Goal: Task Accomplishment & Management: Complete application form

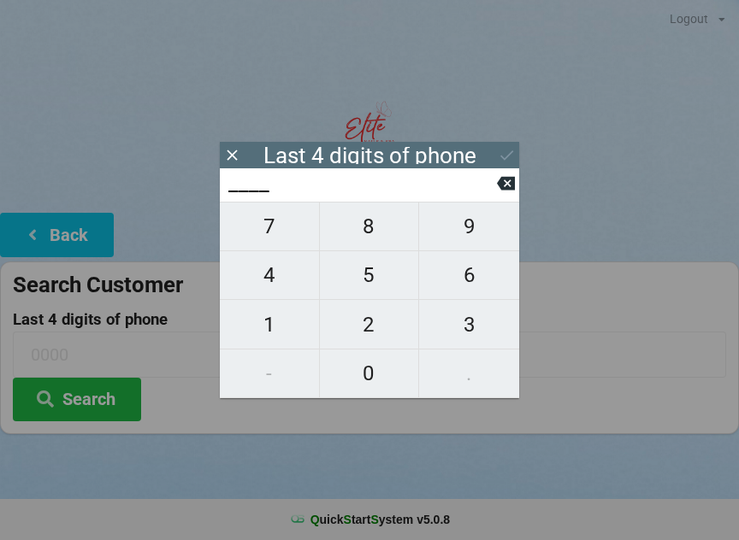
click at [492, 188] on input "____" at bounding box center [362, 183] width 270 height 27
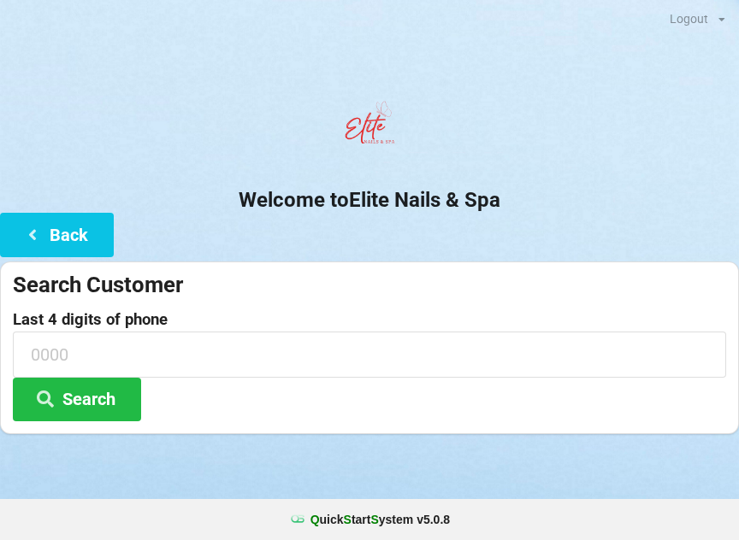
click at [91, 168] on center "Welcome to Elite Nails & Spa" at bounding box center [369, 153] width 739 height 120
click at [72, 234] on button "Back" at bounding box center [57, 235] width 114 height 44
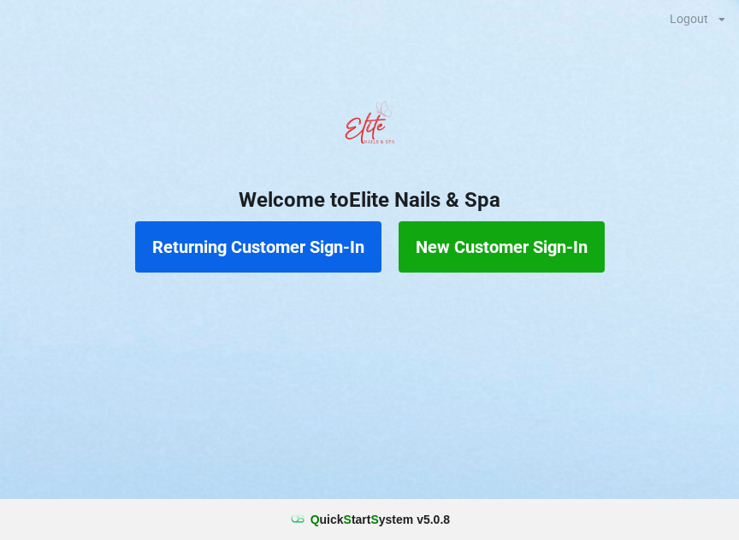
click at [441, 236] on button "New Customer Sign-In" at bounding box center [501, 246] width 206 height 51
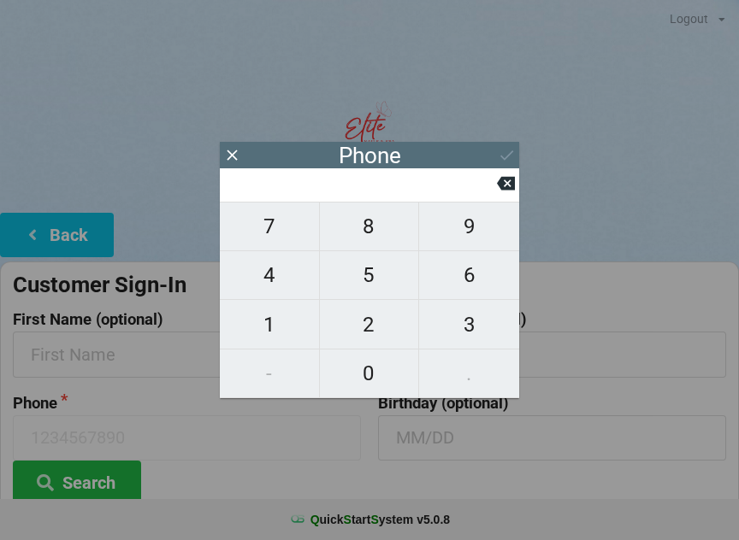
click at [349, 289] on span "5" at bounding box center [369, 275] width 99 height 36
type input "5"
click at [279, 232] on span "7" at bounding box center [269, 227] width 99 height 36
type input "57"
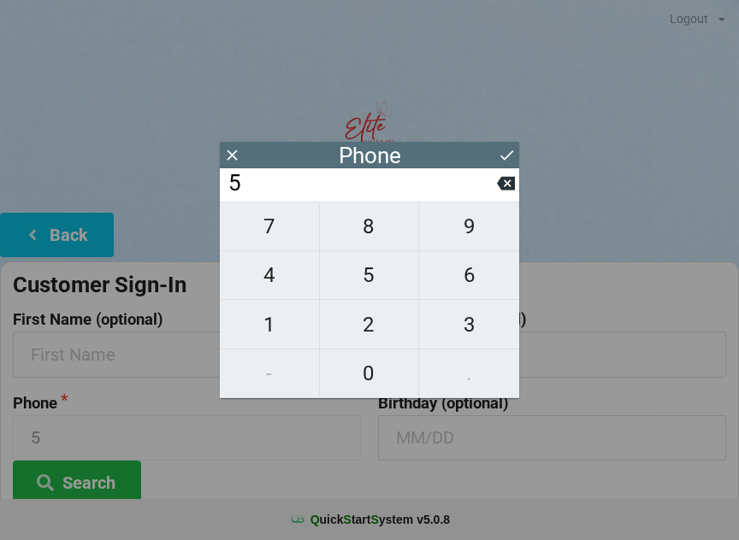
type input "57"
click at [284, 234] on span "7" at bounding box center [269, 227] width 99 height 36
type input "577"
click at [376, 243] on span "8" at bounding box center [369, 227] width 99 height 36
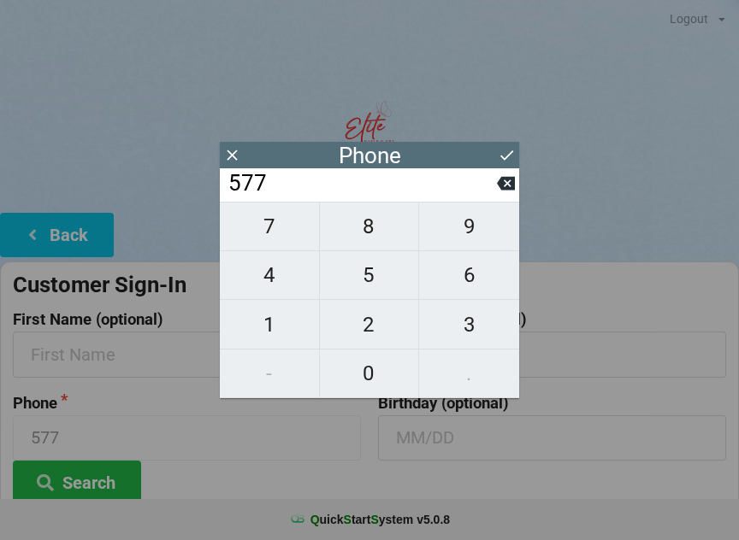
type input "5778"
click at [499, 186] on icon at bounding box center [506, 184] width 18 height 14
click at [503, 189] on icon at bounding box center [506, 184] width 18 height 14
click at [504, 191] on icon at bounding box center [506, 184] width 18 height 14
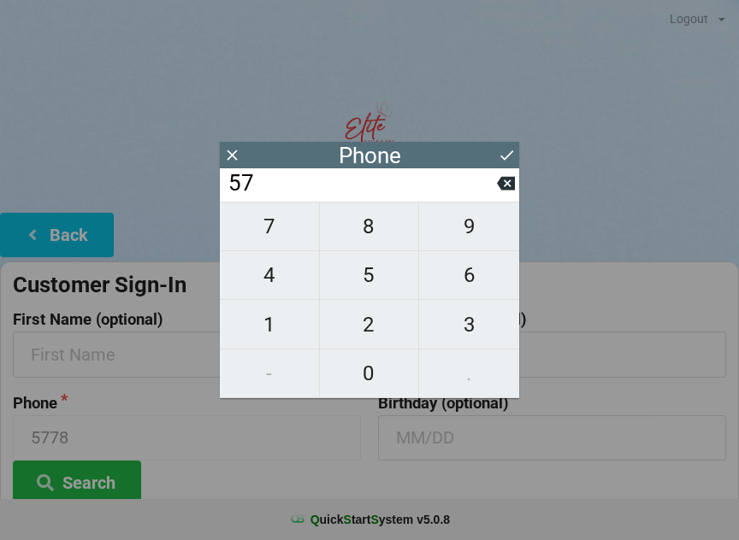
type input "5"
click at [500, 191] on icon at bounding box center [506, 184] width 18 height 14
click at [362, 283] on span "5" at bounding box center [369, 275] width 99 height 36
type input "5"
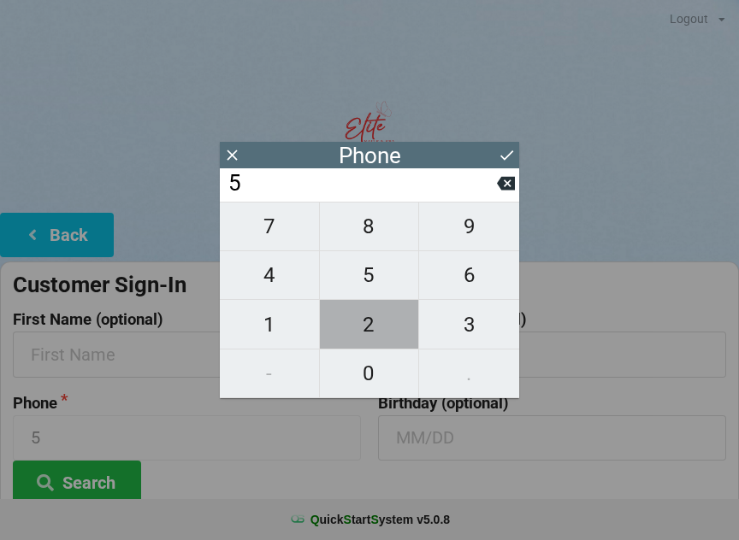
click at [380, 335] on span "2" at bounding box center [369, 325] width 99 height 36
type input "52"
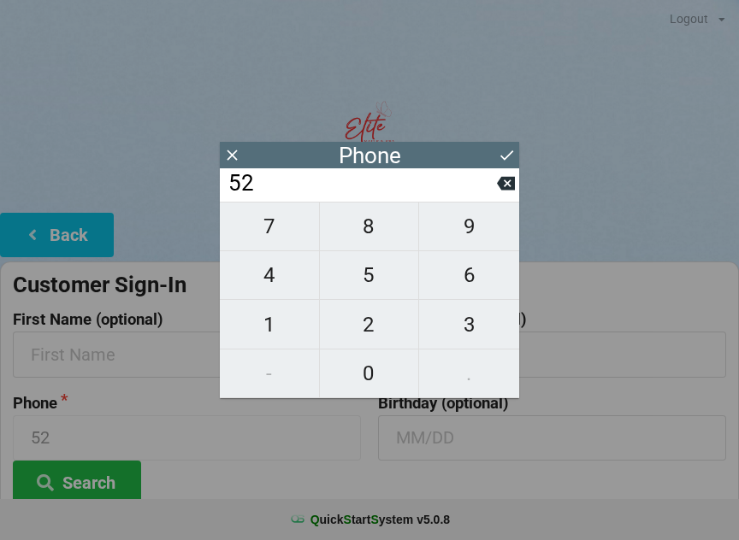
click at [474, 236] on span "9" at bounding box center [469, 227] width 100 height 36
type input "529"
click at [471, 280] on span "6" at bounding box center [469, 275] width 100 height 36
type input "5296"
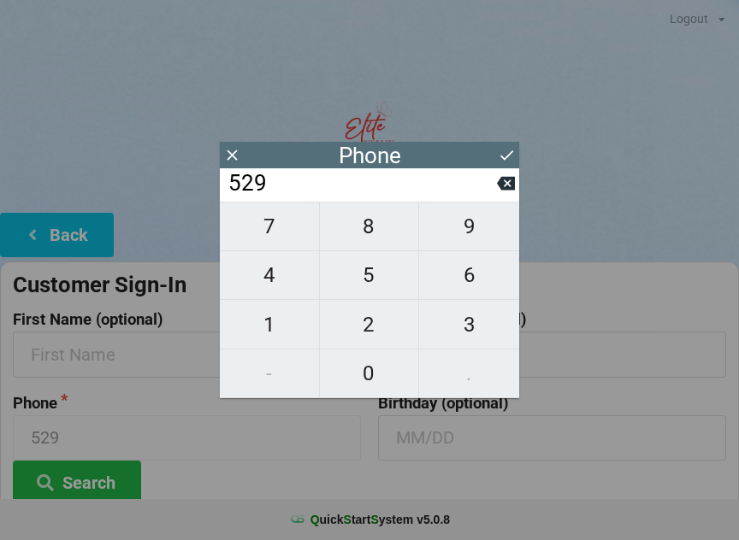
type input "5296"
click at [501, 154] on icon at bounding box center [507, 155] width 18 height 18
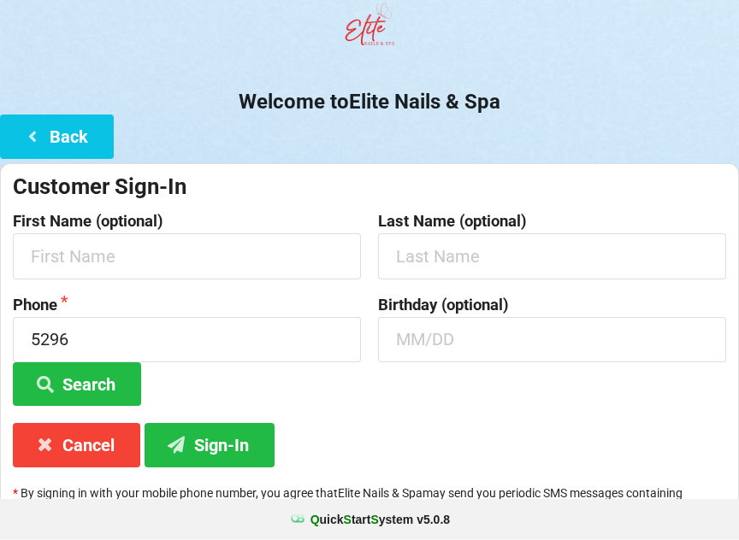
scroll to position [118, 0]
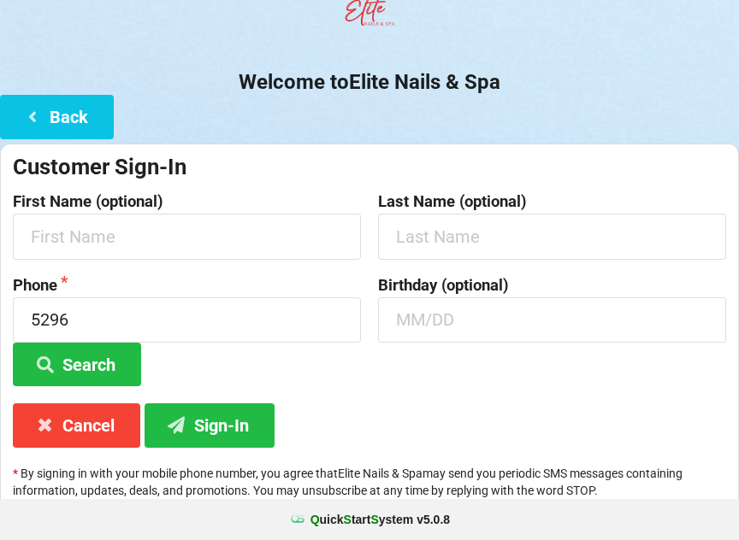
click at [212, 420] on button "Sign-In" at bounding box center [209, 425] width 130 height 44
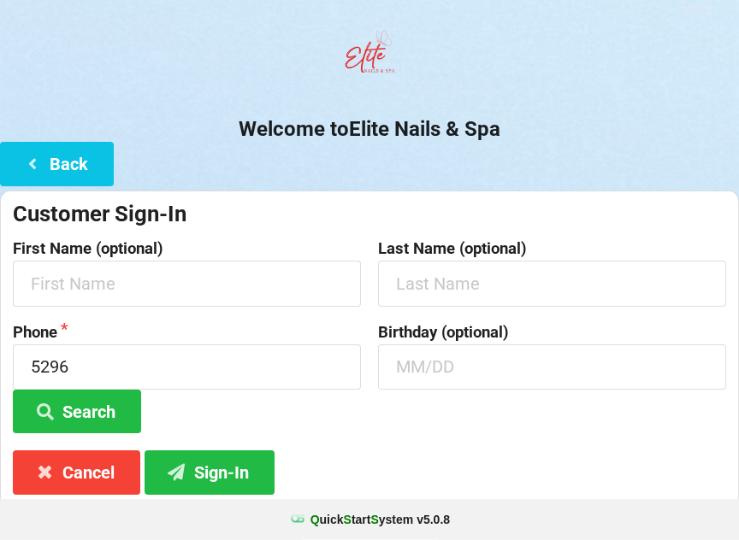
scroll to position [68, 0]
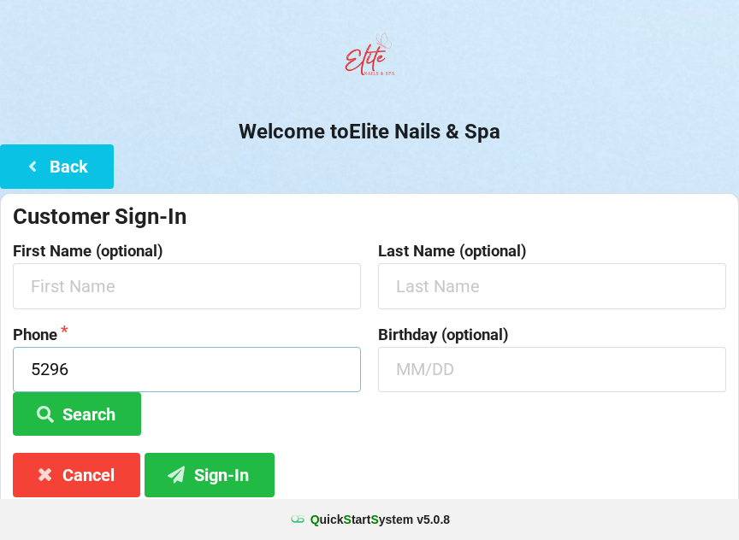
click at [258, 374] on input "5296" at bounding box center [187, 369] width 348 height 45
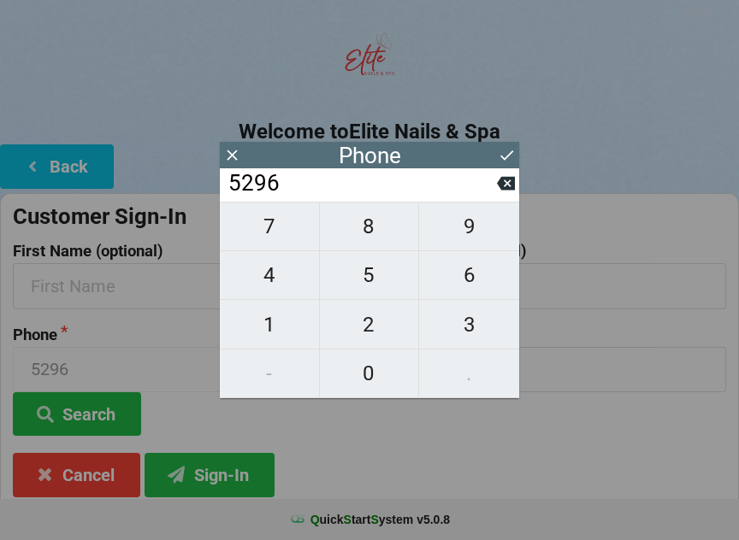
click at [505, 190] on icon at bounding box center [506, 184] width 18 height 14
click at [501, 191] on icon at bounding box center [506, 184] width 18 height 14
click at [502, 191] on icon at bounding box center [506, 184] width 18 height 14
type input "5"
click at [501, 191] on icon at bounding box center [506, 184] width 18 height 14
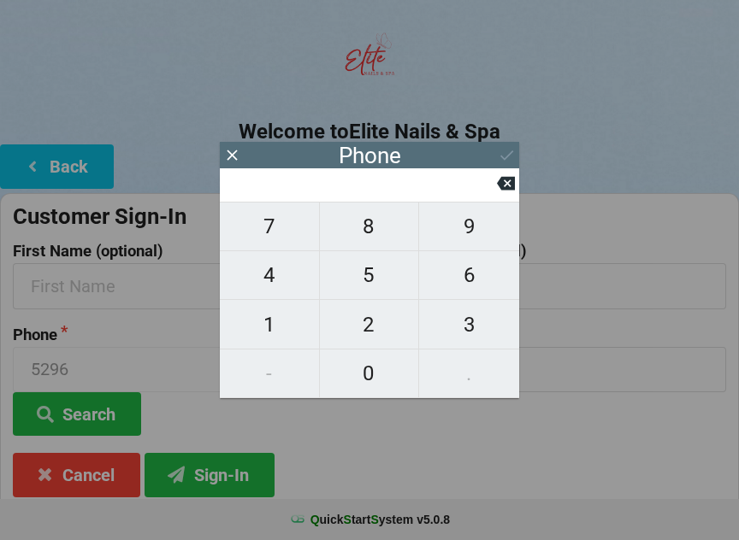
click at [496, 186] on input at bounding box center [362, 183] width 270 height 27
click at [385, 241] on span "8" at bounding box center [369, 227] width 99 height 36
type input "8"
click at [451, 286] on span "6" at bounding box center [469, 275] width 100 height 36
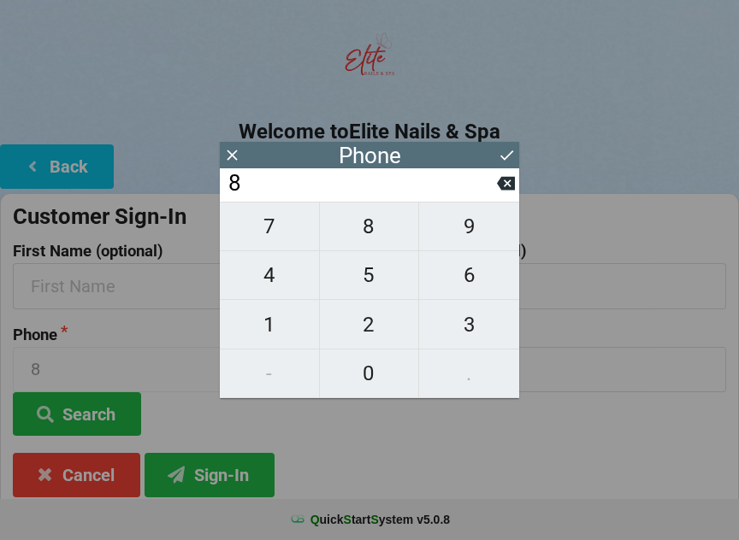
type input "86"
click at [466, 339] on span "3" at bounding box center [469, 325] width 100 height 36
type input "863"
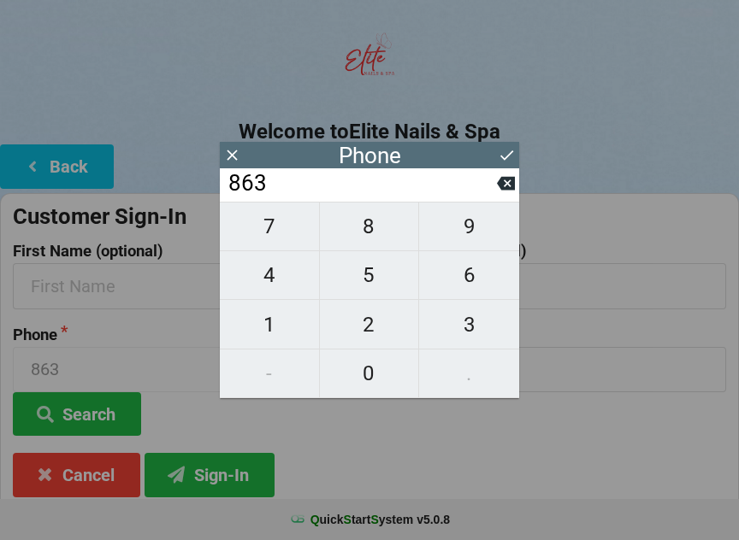
click at [467, 333] on span "3" at bounding box center [469, 325] width 100 height 36
type input "8633"
click at [369, 327] on span "2" at bounding box center [369, 325] width 99 height 36
type input "86332"
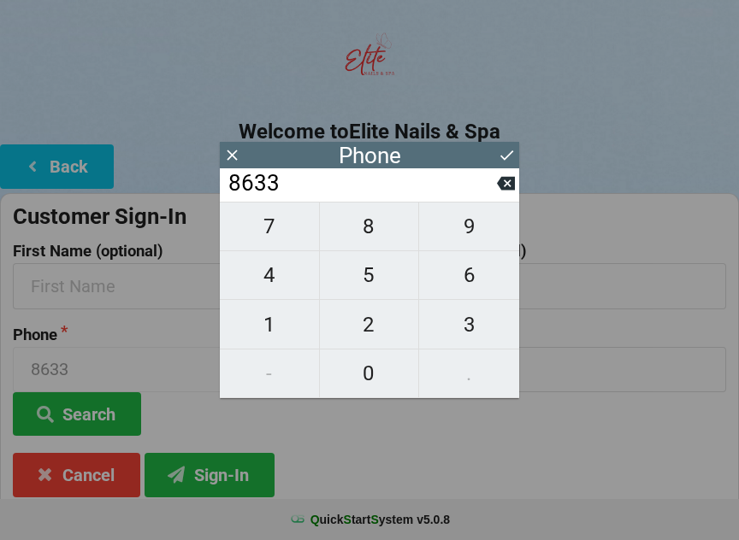
type input "86332"
click at [363, 286] on span "5" at bounding box center [369, 275] width 99 height 36
type input "863325"
click at [354, 291] on span "5" at bounding box center [369, 275] width 99 height 36
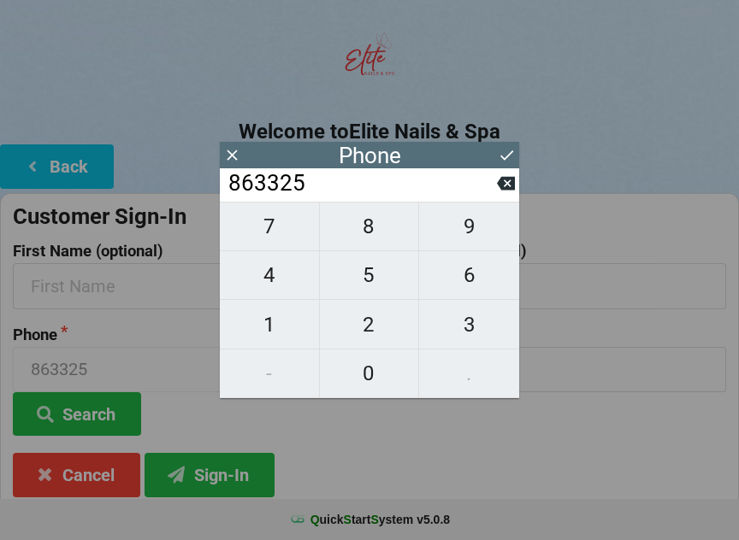
type input "8633255"
click at [370, 343] on span "2" at bounding box center [369, 325] width 99 height 36
type input "86332552"
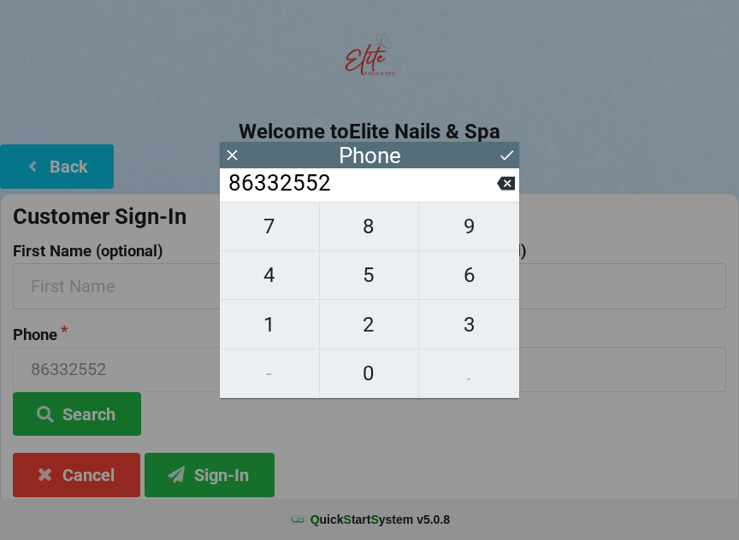
scroll to position [68, 0]
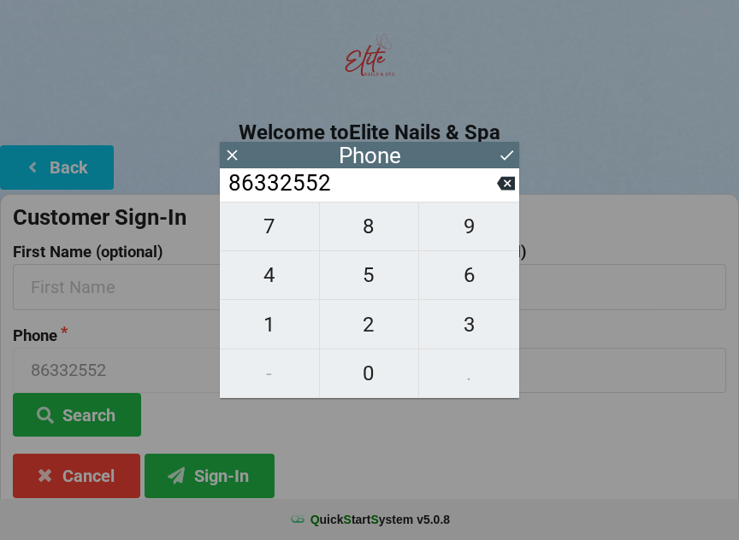
click at [466, 281] on span "6" at bounding box center [469, 275] width 100 height 36
type input "863325526"
click at [506, 186] on icon at bounding box center [506, 184] width 18 height 14
type input "86332552"
click at [464, 240] on span "9" at bounding box center [469, 227] width 100 height 36
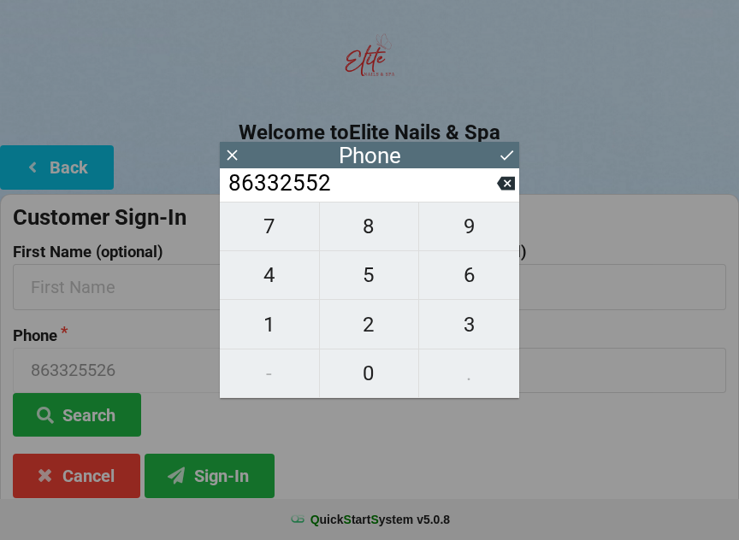
type input "863325529"
click at [465, 287] on span "6" at bounding box center [469, 275] width 100 height 36
type input "8633255296"
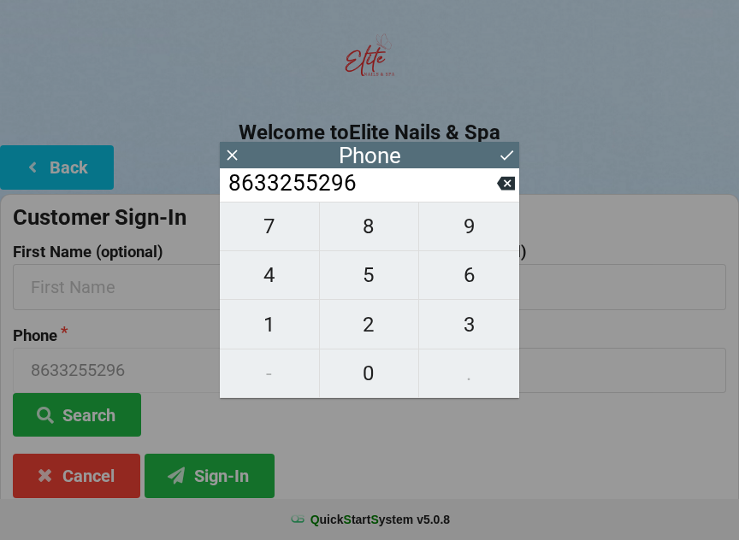
click at [502, 157] on icon at bounding box center [506, 155] width 13 height 10
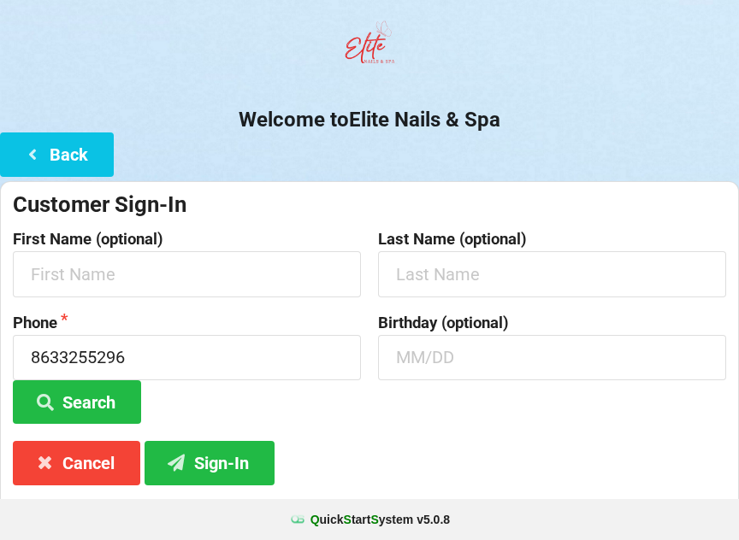
scroll to position [116, 0]
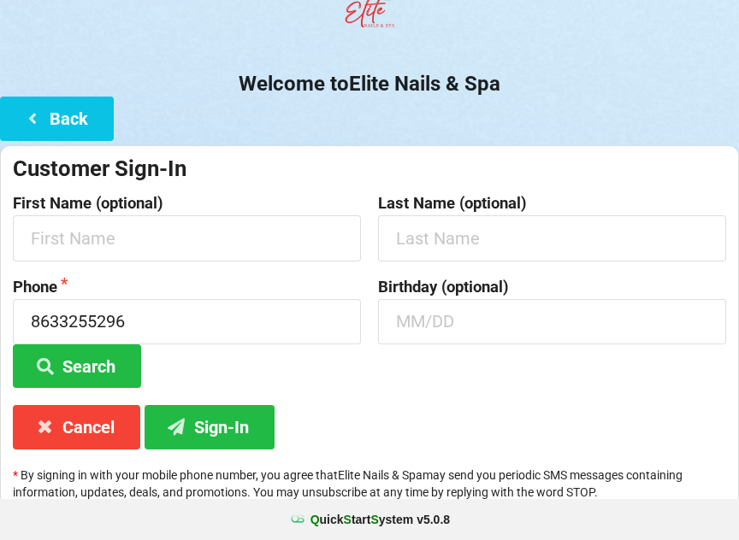
click at [239, 424] on button "Sign-In" at bounding box center [209, 427] width 130 height 44
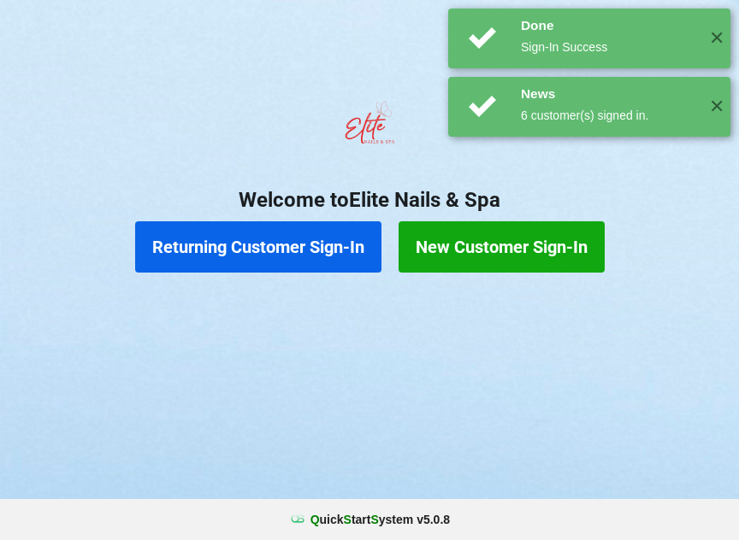
scroll to position [0, 0]
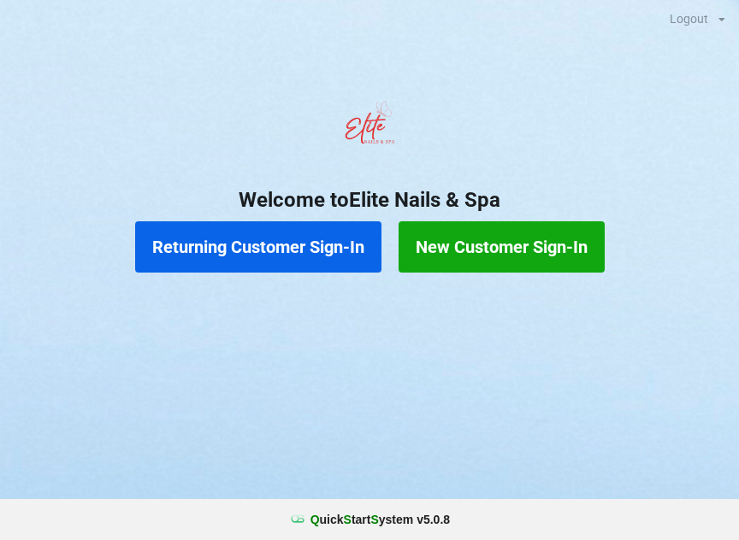
click at [288, 482] on div "Logout Logout Sign-In Welcome to Elite Nails & Spa Returning Customer Sign-In N…" at bounding box center [369, 270] width 739 height 540
click at [253, 247] on button "Returning Customer Sign-In" at bounding box center [258, 246] width 246 height 51
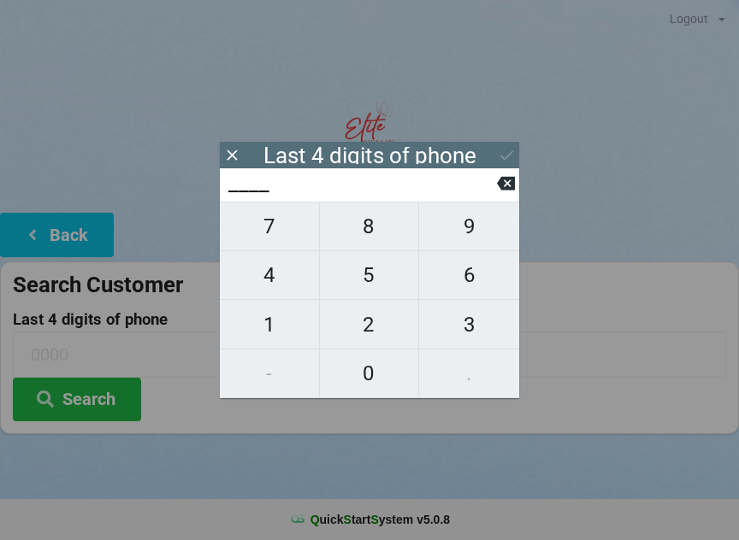
click at [355, 285] on span "5" at bounding box center [369, 275] width 99 height 36
type input "5___"
click at [354, 332] on span "2" at bounding box center [369, 325] width 99 height 36
type input "52__"
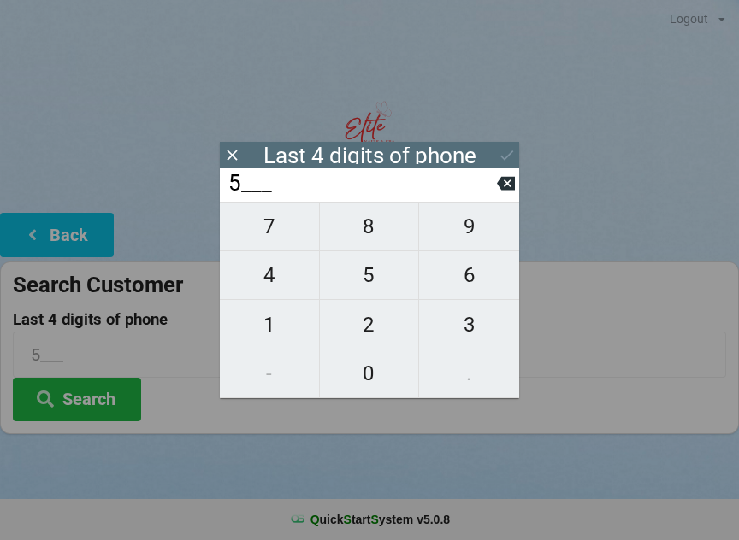
type input "52__"
click at [451, 241] on span "9" at bounding box center [469, 227] width 100 height 36
type input "529_"
click at [465, 281] on span "6" at bounding box center [469, 275] width 100 height 36
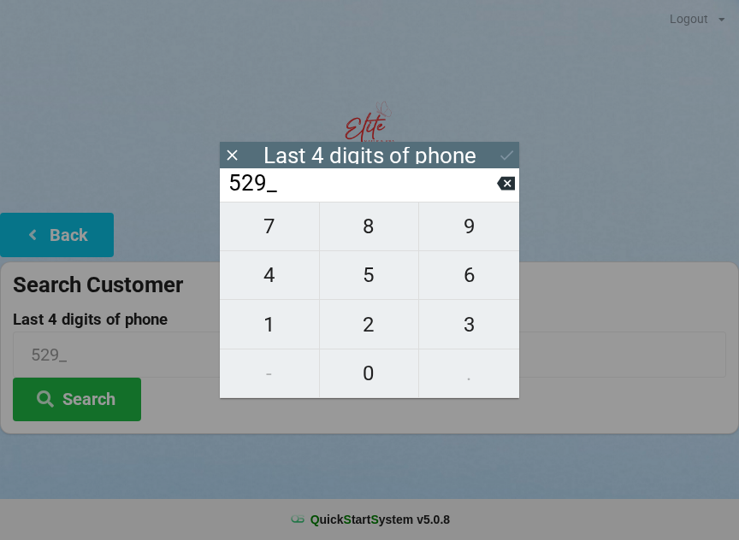
type input "5296"
click at [502, 154] on icon at bounding box center [507, 155] width 18 height 18
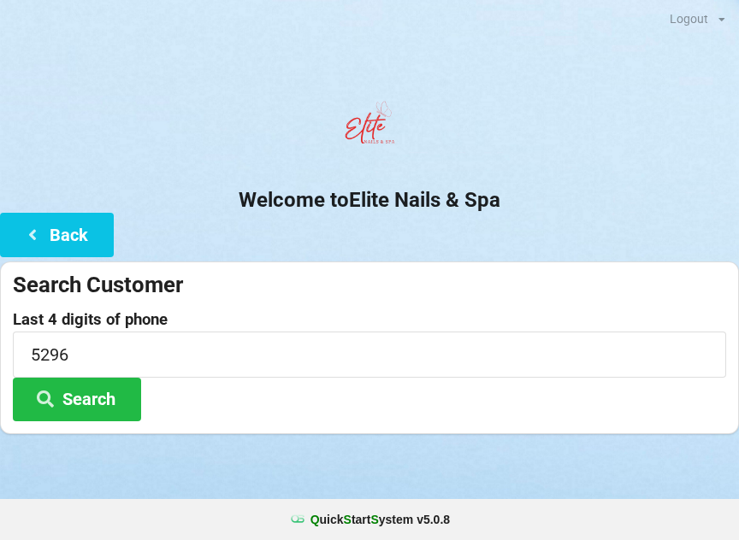
click at [104, 402] on button "Search" at bounding box center [77, 400] width 128 height 44
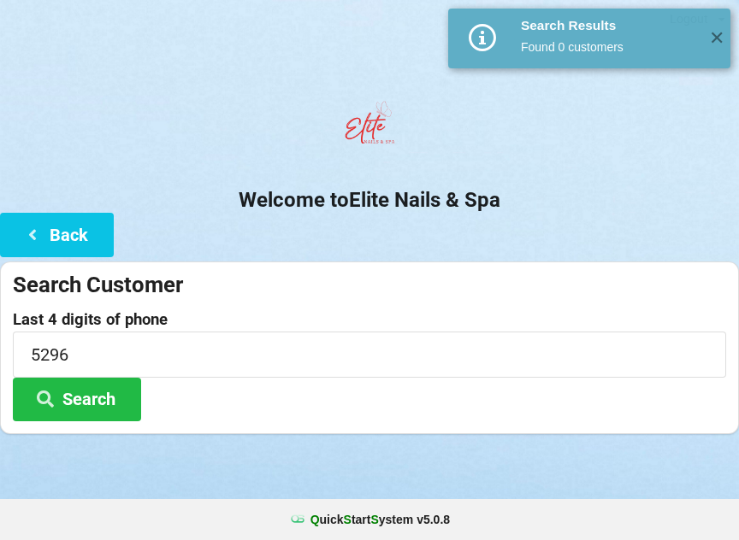
click at [716, 30] on span "✕" at bounding box center [716, 38] width 28 height 17
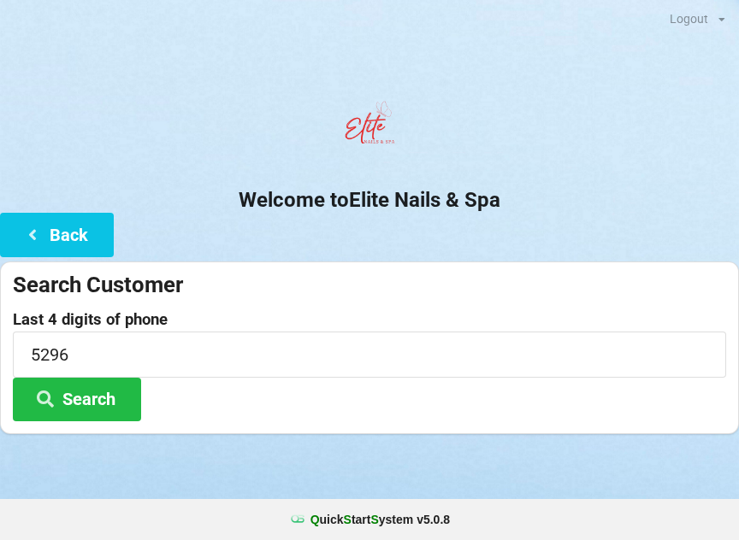
click at [55, 241] on button "Back" at bounding box center [57, 235] width 114 height 44
